Goal: Find specific page/section: Find specific page/section

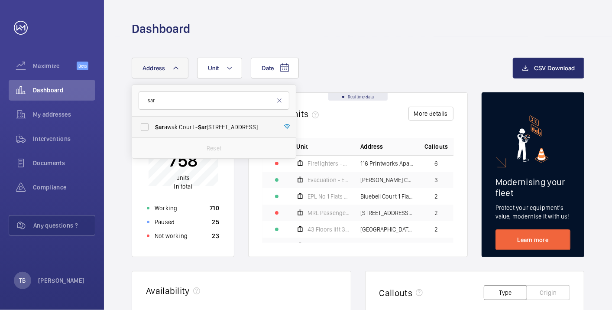
type input "sar"
click at [194, 131] on span "[STREET_ADDRESS]" at bounding box center [214, 127] width 119 height 9
click at [153, 131] on input "[STREET_ADDRESS]" at bounding box center [144, 126] width 17 height 17
checkbox input "true"
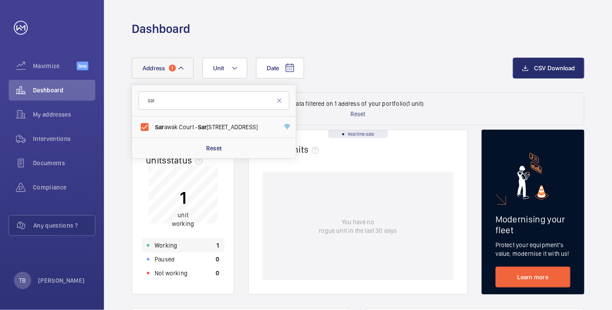
click at [190, 241] on div "Working 1" at bounding box center [183, 245] width 83 height 14
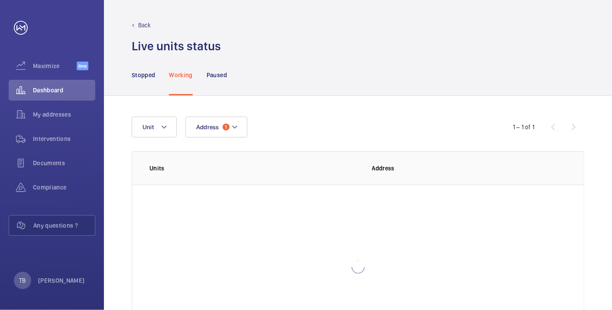
scroll to position [59, 0]
click at [394, 203] on p "Sarawak Court" at bounding box center [412, 203] width 80 height 9
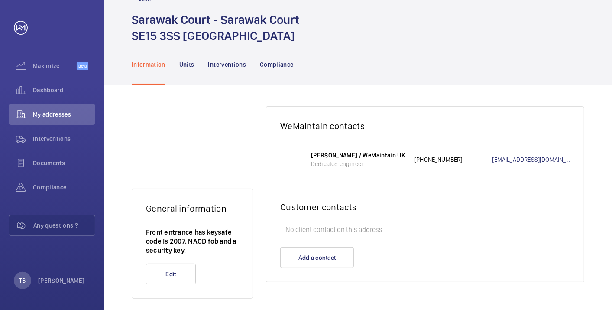
scroll to position [28, 0]
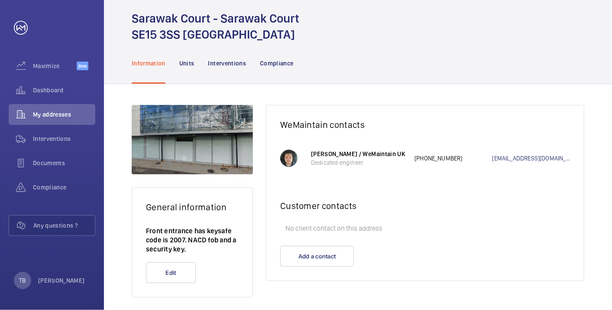
click at [600, 169] on div "General information Front entrance has keysafe code is 2007. NACD fob and a sec…" at bounding box center [358, 201] width 508 height 234
